Goal: Task Accomplishment & Management: Manage account settings

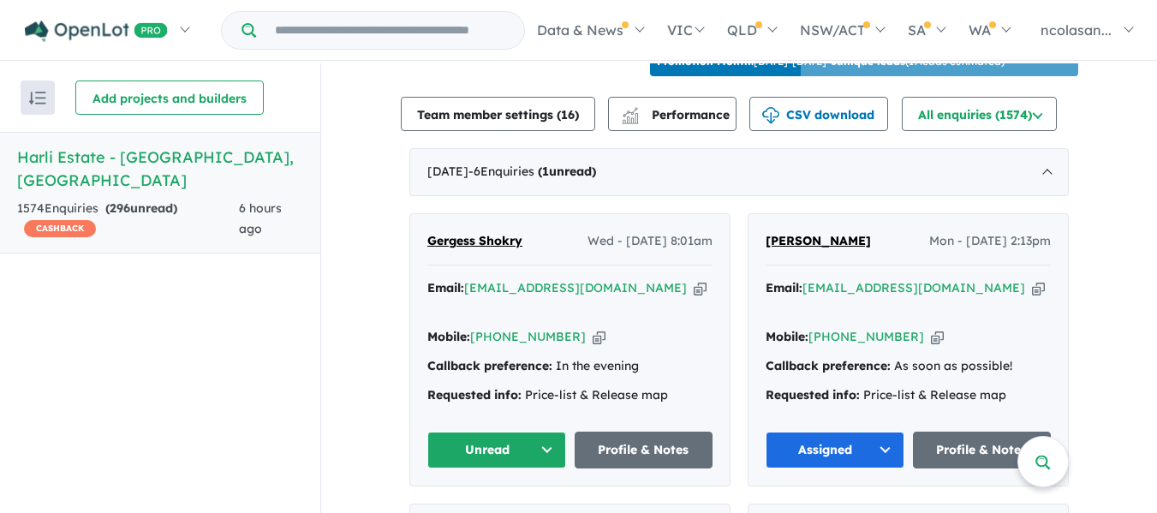
scroll to position [600, 0]
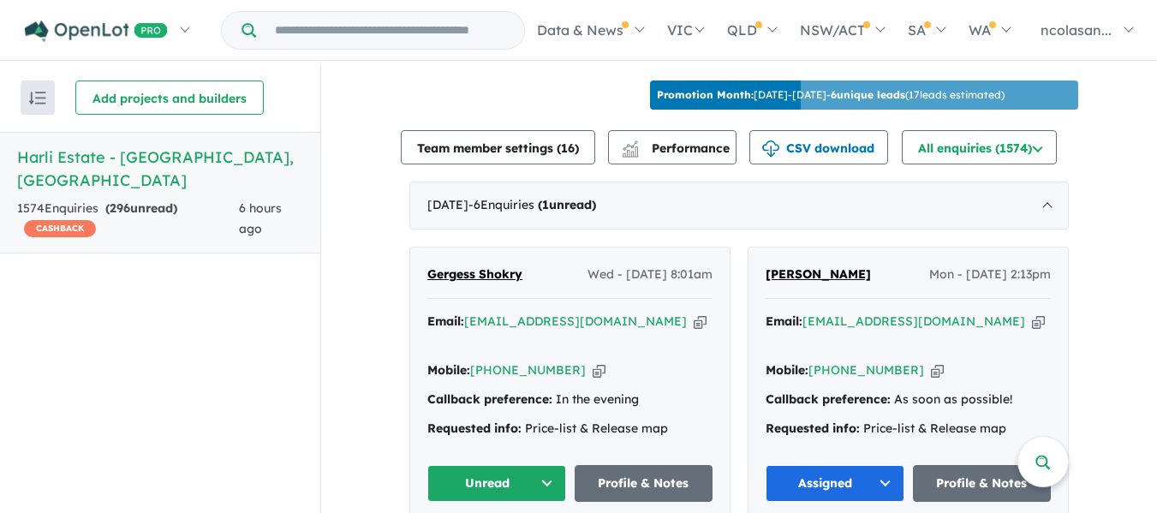
click at [543, 465] on button "Unread" at bounding box center [496, 483] width 139 height 37
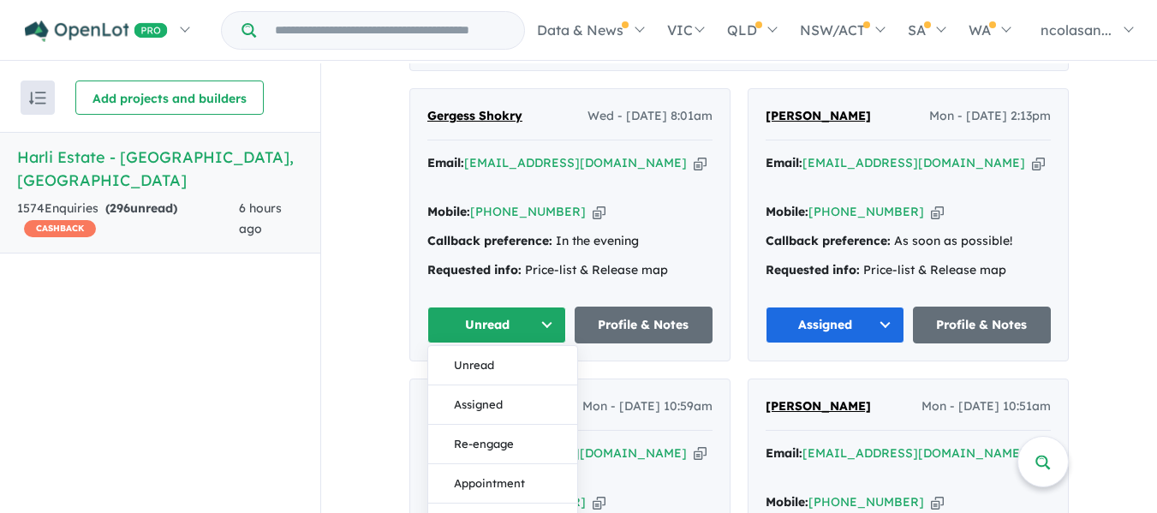
scroll to position [771, 0]
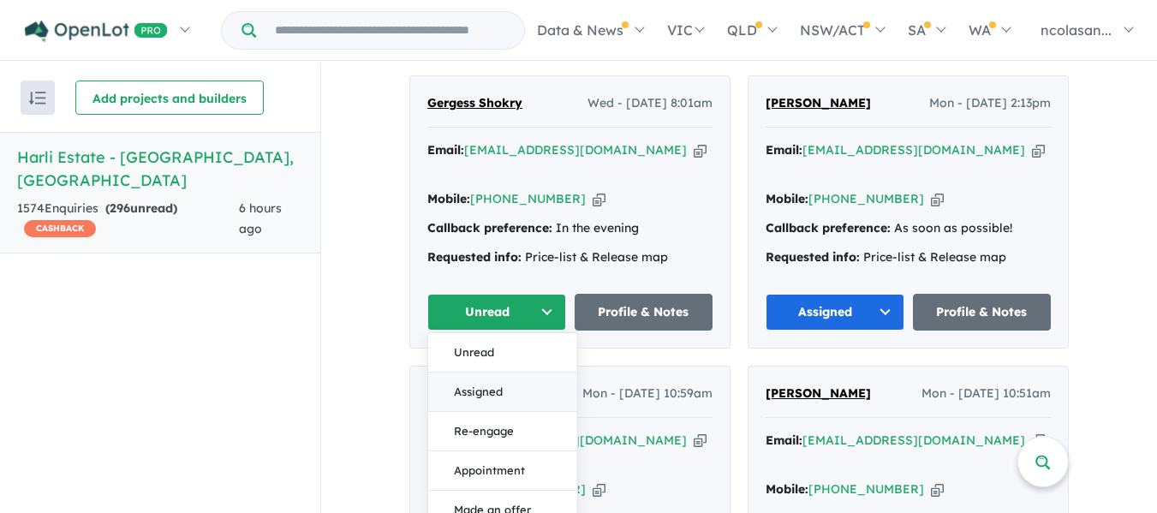
click at [492, 373] on button "Assigned" at bounding box center [502, 392] width 149 height 39
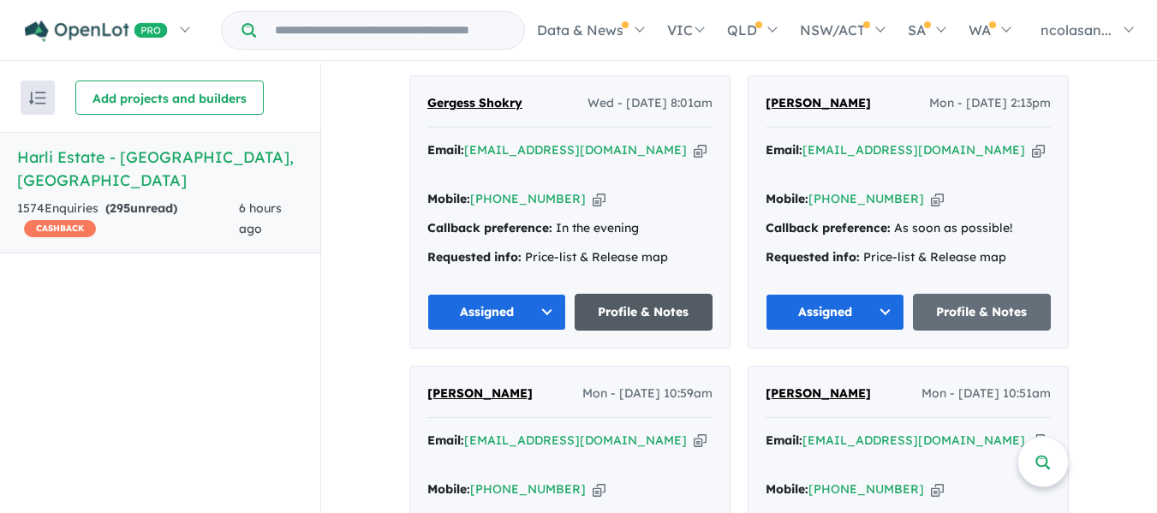
click at [621, 294] on link "Profile & Notes" at bounding box center [644, 312] width 139 height 37
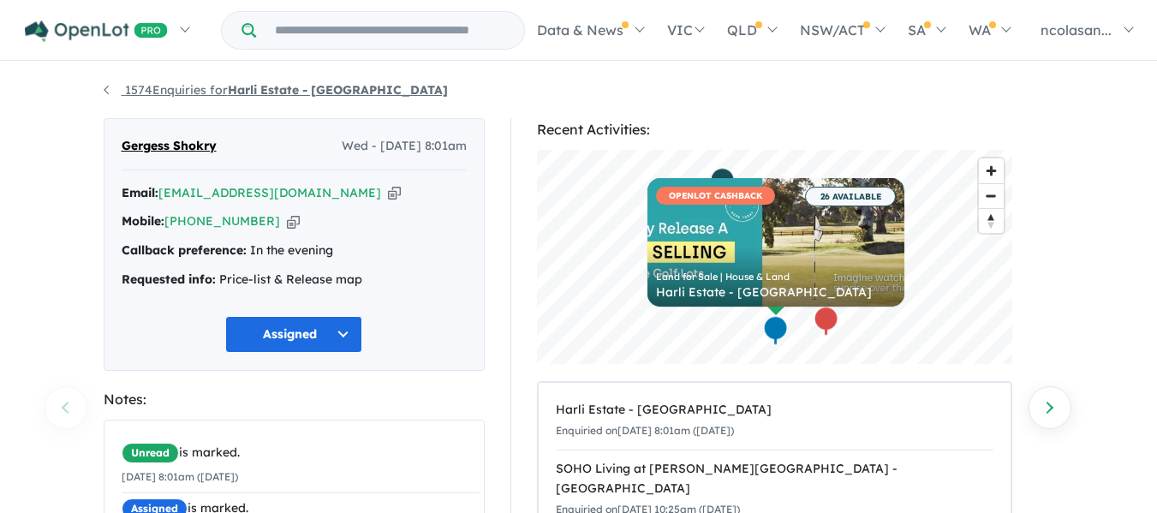
click at [110, 89] on link "1574 Enquiries for Harli Estate - Cranbourne West" at bounding box center [276, 89] width 344 height 15
